Goal: Task Accomplishment & Management: Manage account settings

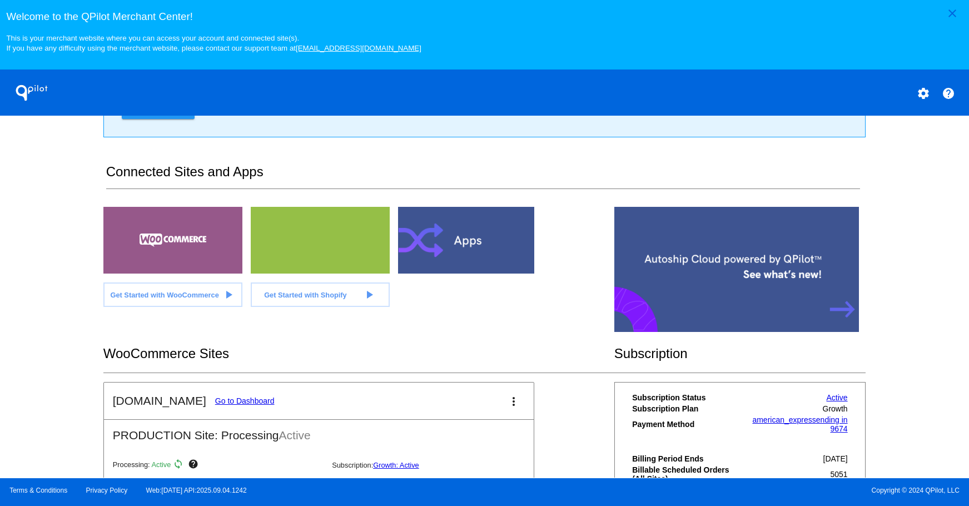
scroll to position [222, 0]
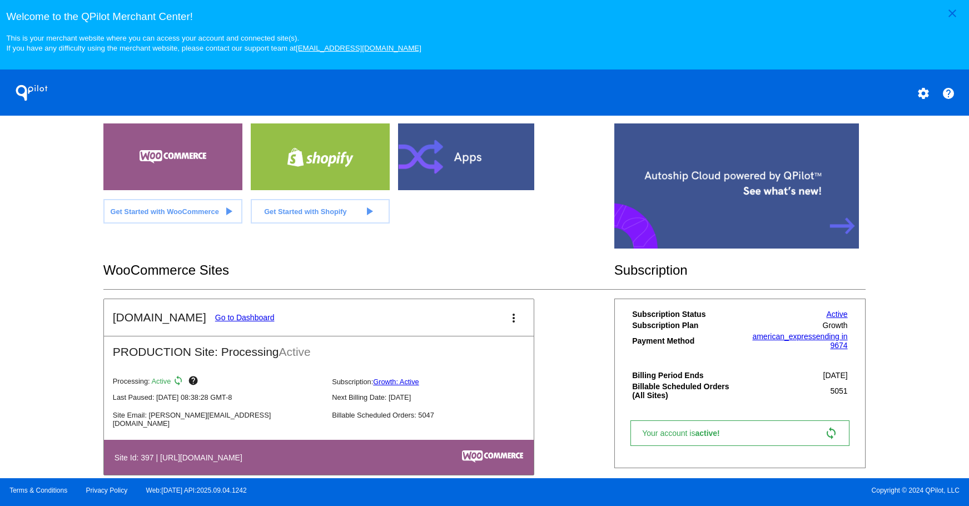
click at [225, 316] on link "Go to Dashboard" at bounding box center [244, 317] width 59 height 9
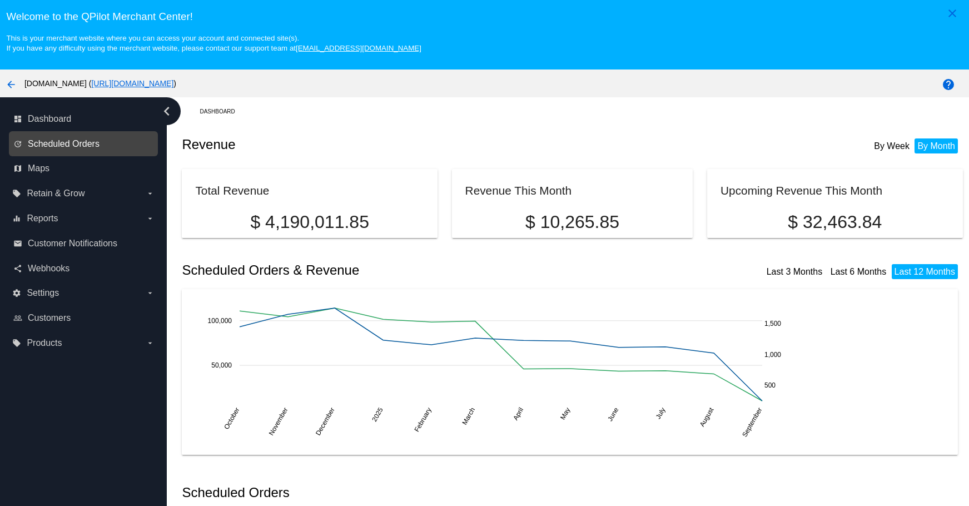
click at [87, 143] on span "Scheduled Orders" at bounding box center [64, 144] width 72 height 10
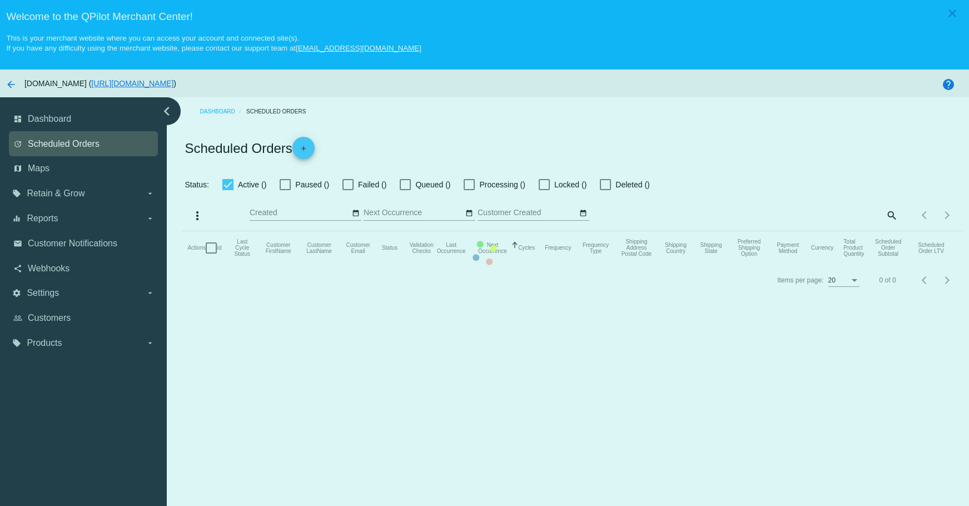
click at [182, 231] on mat-table "Actions Id Last Cycle Status Customer FirstName Customer LastName Customer Emai…" at bounding box center [572, 247] width 780 height 33
checkbox input "true"
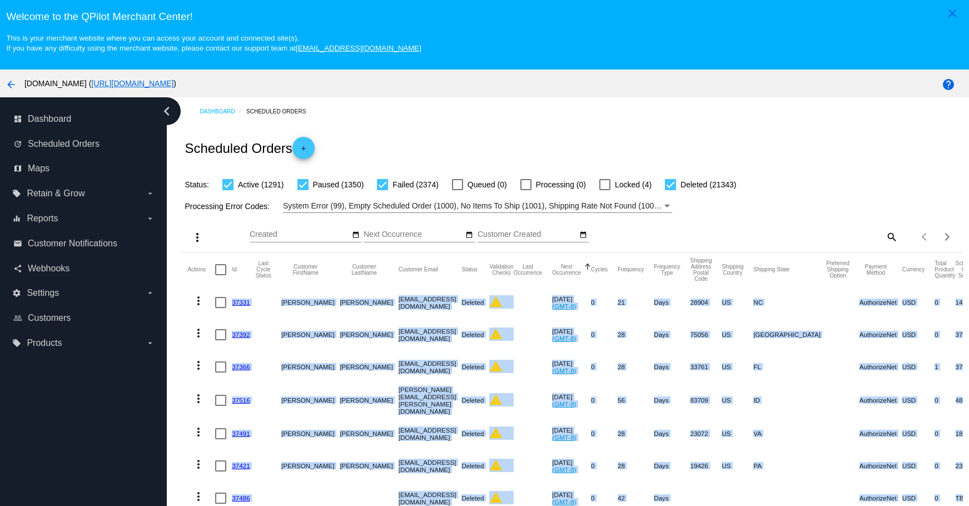
click at [884, 235] on mat-icon "search" at bounding box center [890, 236] width 13 height 17
click at [815, 237] on input "Search" at bounding box center [800, 234] width 195 height 9
paste input "[EMAIL_ADDRESS][DOMAIN_NAME]"
type input "[EMAIL_ADDRESS][DOMAIN_NAME]"
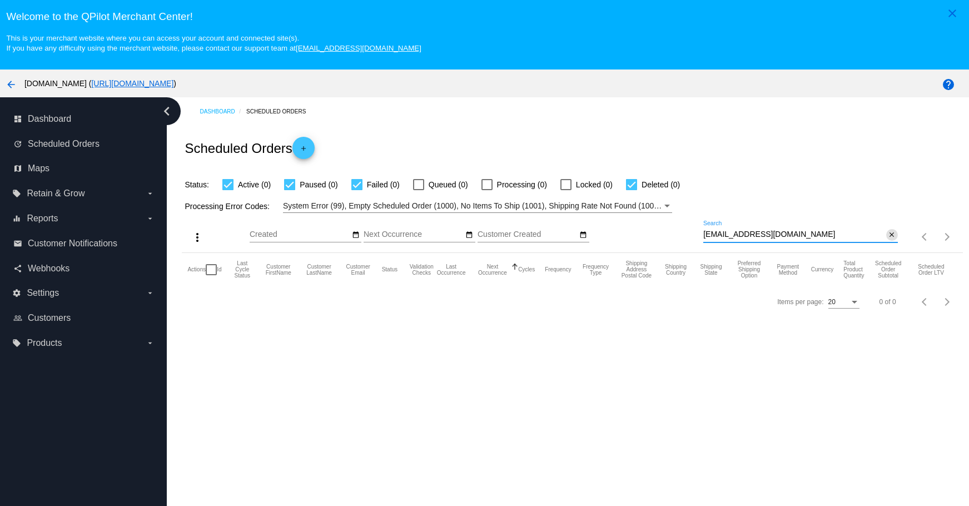
click at [887, 235] on mat-icon "close" at bounding box center [891, 235] width 8 height 9
